Goal: Task Accomplishment & Management: Complete application form

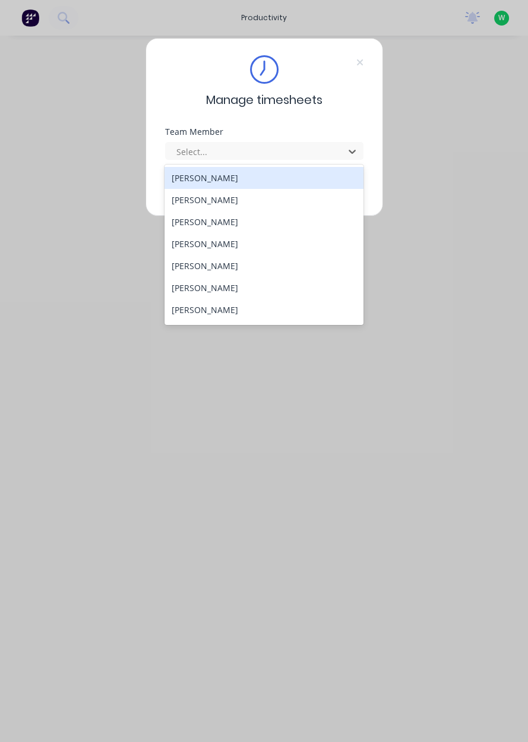
click at [190, 239] on div "[PERSON_NAME]" at bounding box center [263, 244] width 199 height 22
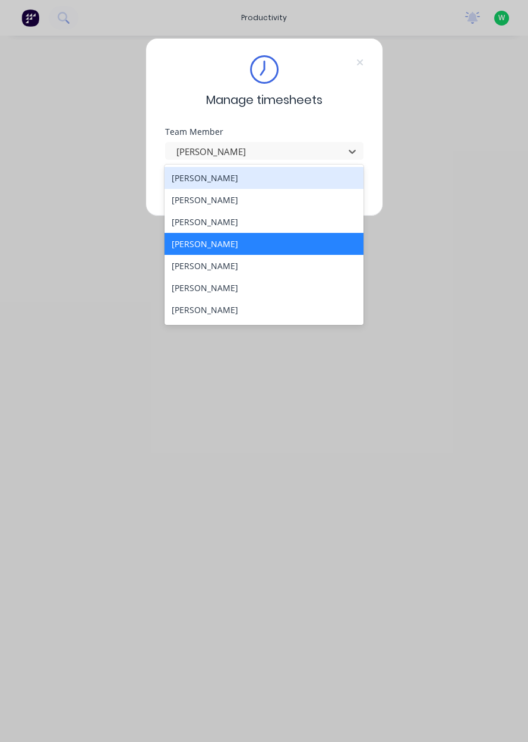
click at [181, 224] on div "[PERSON_NAME]" at bounding box center [263, 222] width 199 height 22
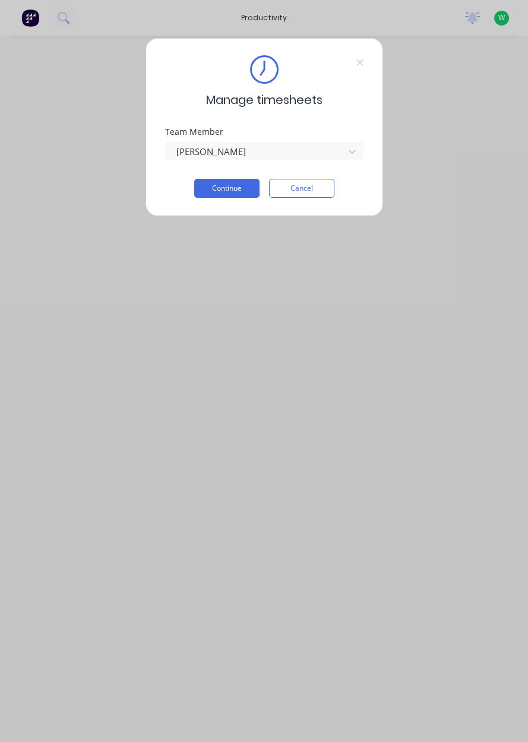
click at [216, 188] on button "Continue" at bounding box center [226, 188] width 65 height 19
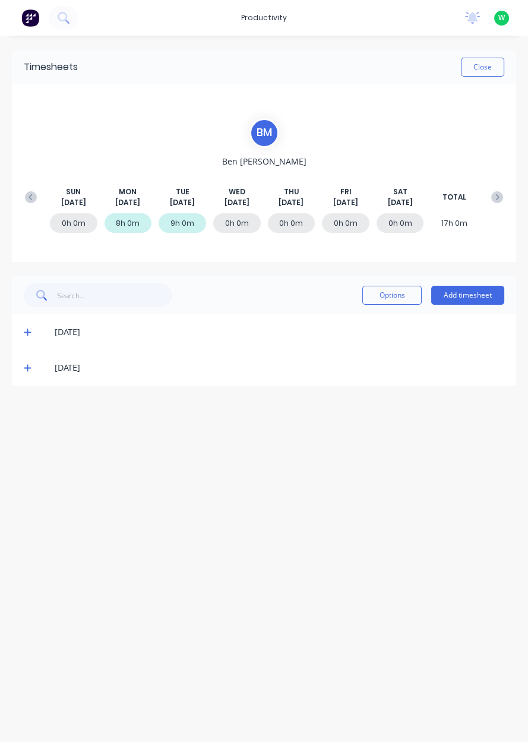
click at [466, 296] on button "Add timesheet" at bounding box center [467, 295] width 73 height 19
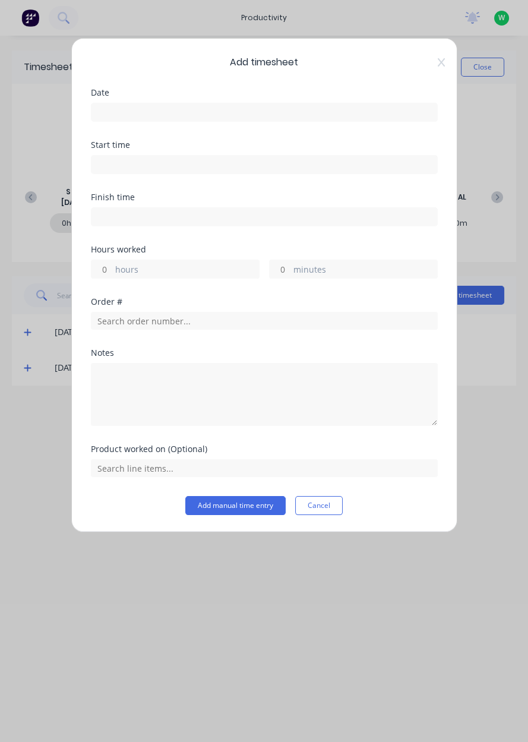
click at [105, 106] on input at bounding box center [264, 112] width 346 height 18
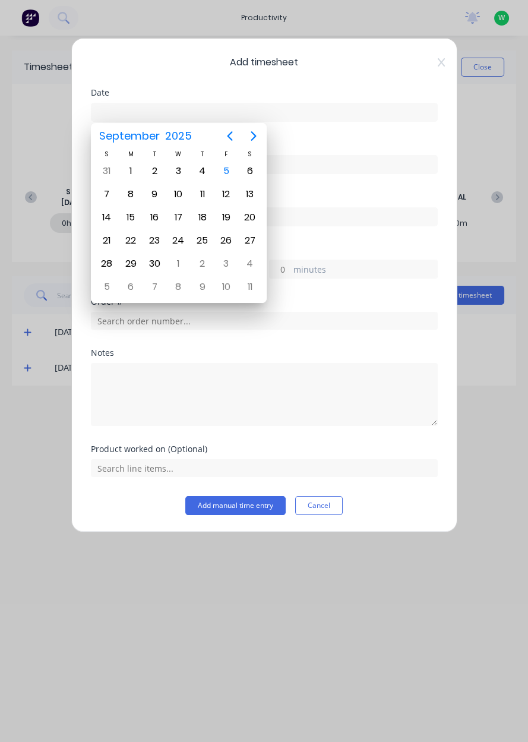
click at [200, 171] on div "4" at bounding box center [203, 171] width 18 height 18
type input "[DATE]"
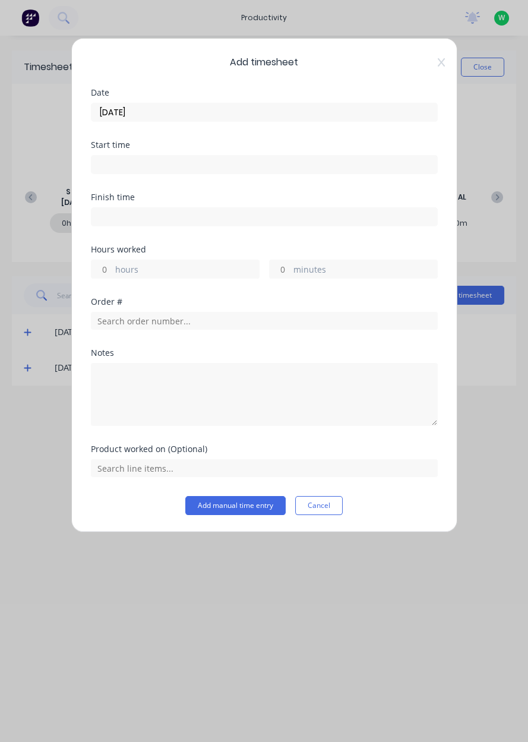
click at [119, 167] on input at bounding box center [264, 165] width 346 height 18
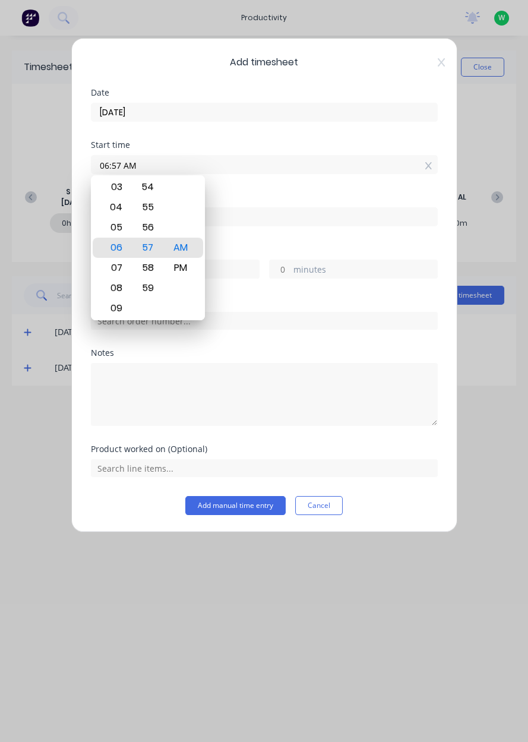
click at [115, 354] on div "Notes" at bounding box center [264, 353] width 347 height 8
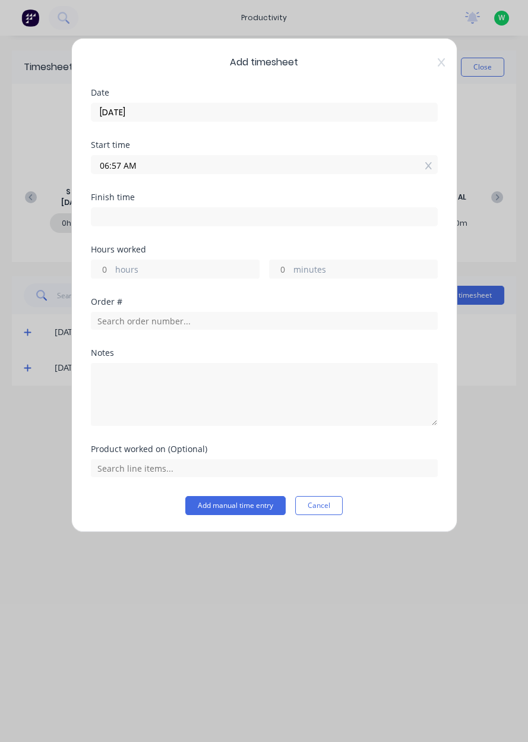
click at [435, 171] on input "06:57 AM" at bounding box center [264, 165] width 346 height 18
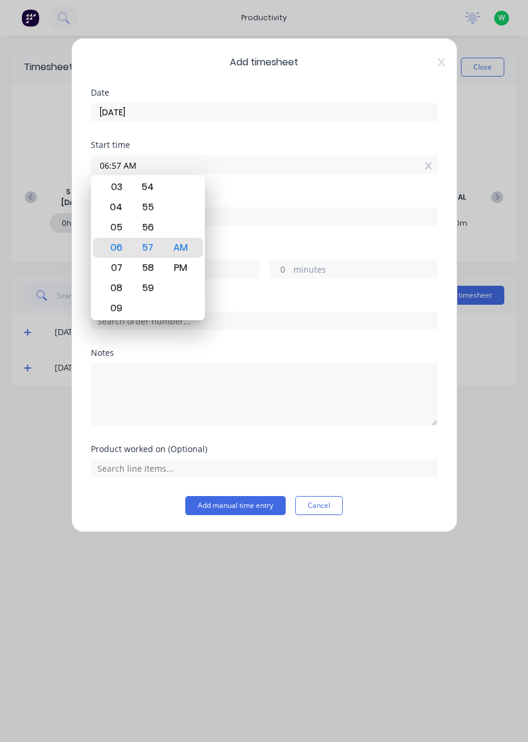
click at [429, 166] on icon at bounding box center [428, 165] width 7 height 7
type input "06:57 AM"
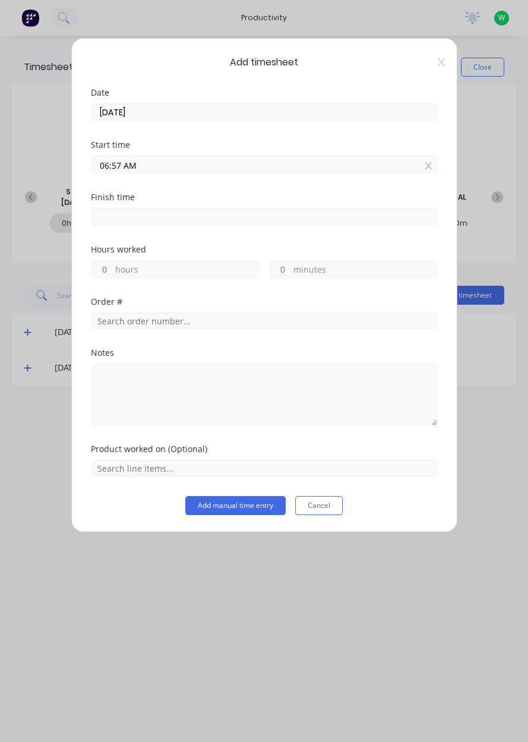
click at [428, 168] on icon at bounding box center [428, 166] width 7 height 8
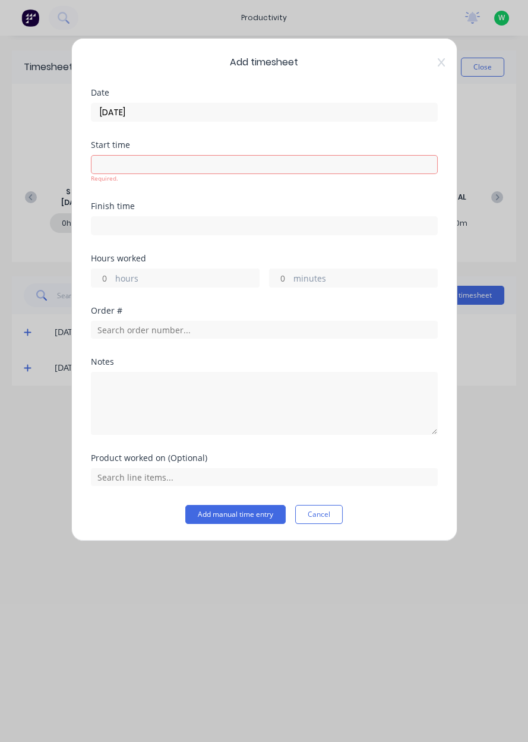
click at [115, 280] on label "hours" at bounding box center [187, 279] width 144 height 15
click at [112, 280] on input "hours" at bounding box center [101, 278] width 21 height 18
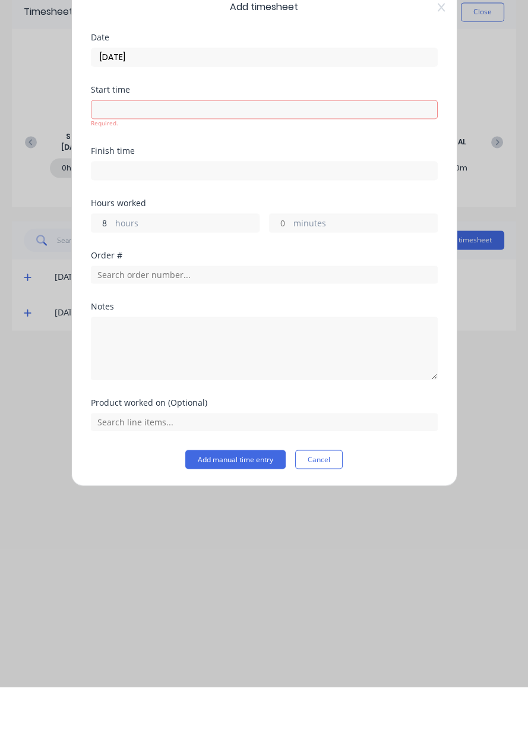
type input "8"
click at [117, 329] on div "Order #" at bounding box center [264, 331] width 347 height 51
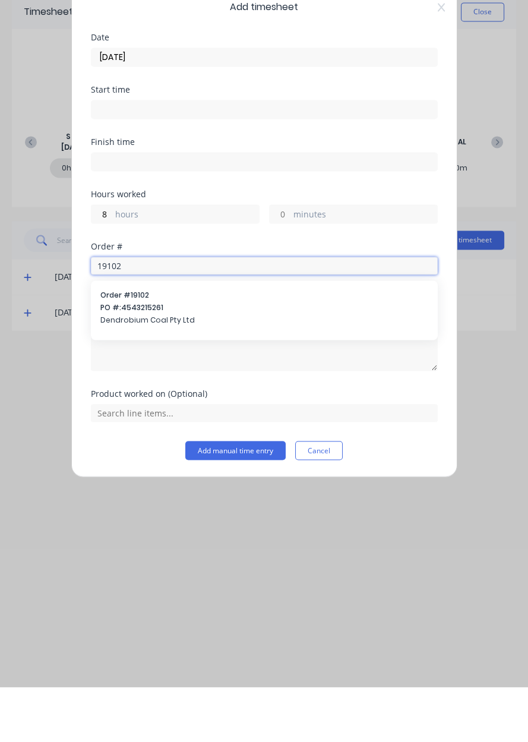
type input "19102"
click at [118, 361] on span "PO #: 4543215261" at bounding box center [264, 362] width 328 height 11
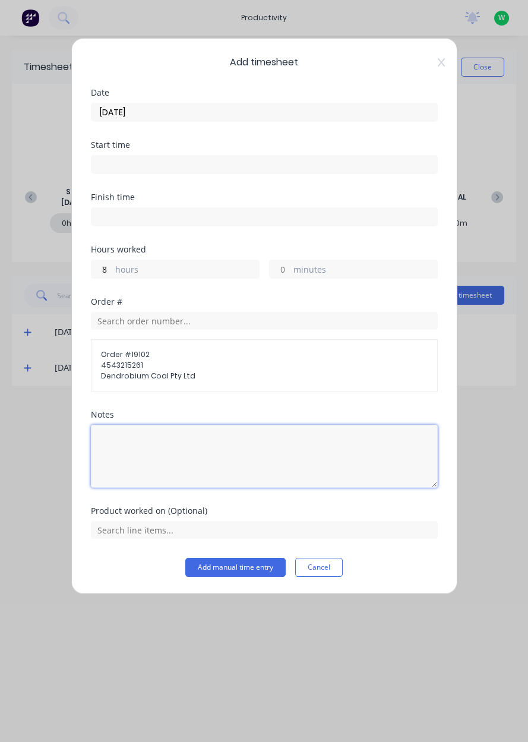
click at [110, 444] on textarea at bounding box center [264, 456] width 347 height 63
type textarea "Snapjacka"
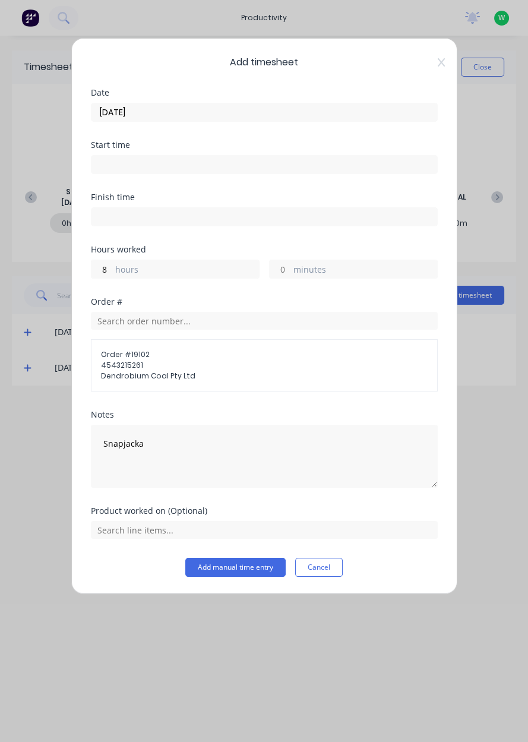
click at [94, 498] on div "Notes Snapjacka" at bounding box center [264, 458] width 347 height 96
click at [125, 533] on input "text" at bounding box center [264, 530] width 347 height 18
click at [75, 492] on div "Add timesheet Date [DATE] Start time Finish time Hours worked 8 hours minutes O…" at bounding box center [264, 316] width 386 height 556
click at [125, 526] on input "text" at bounding box center [264, 530] width 347 height 18
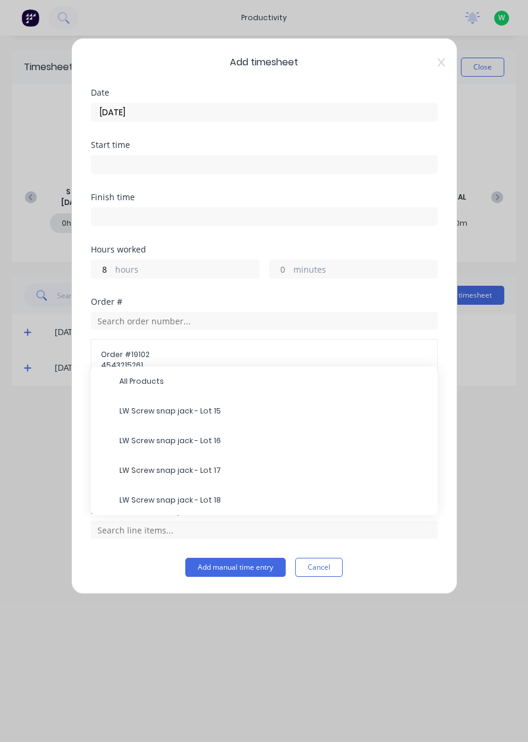
click at [143, 409] on span "LW Screw snap jack - Lot 15" at bounding box center [273, 411] width 309 height 11
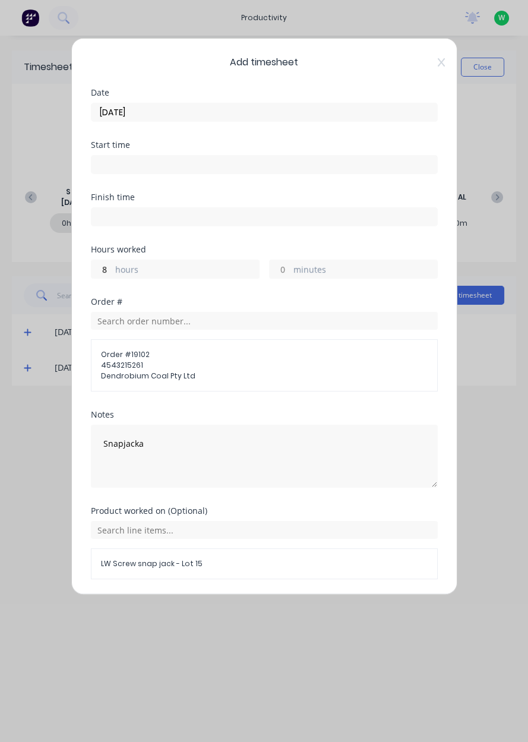
click at [210, 603] on button "Add manual time entry" at bounding box center [235, 607] width 100 height 19
